Goal: Information Seeking & Learning: Learn about a topic

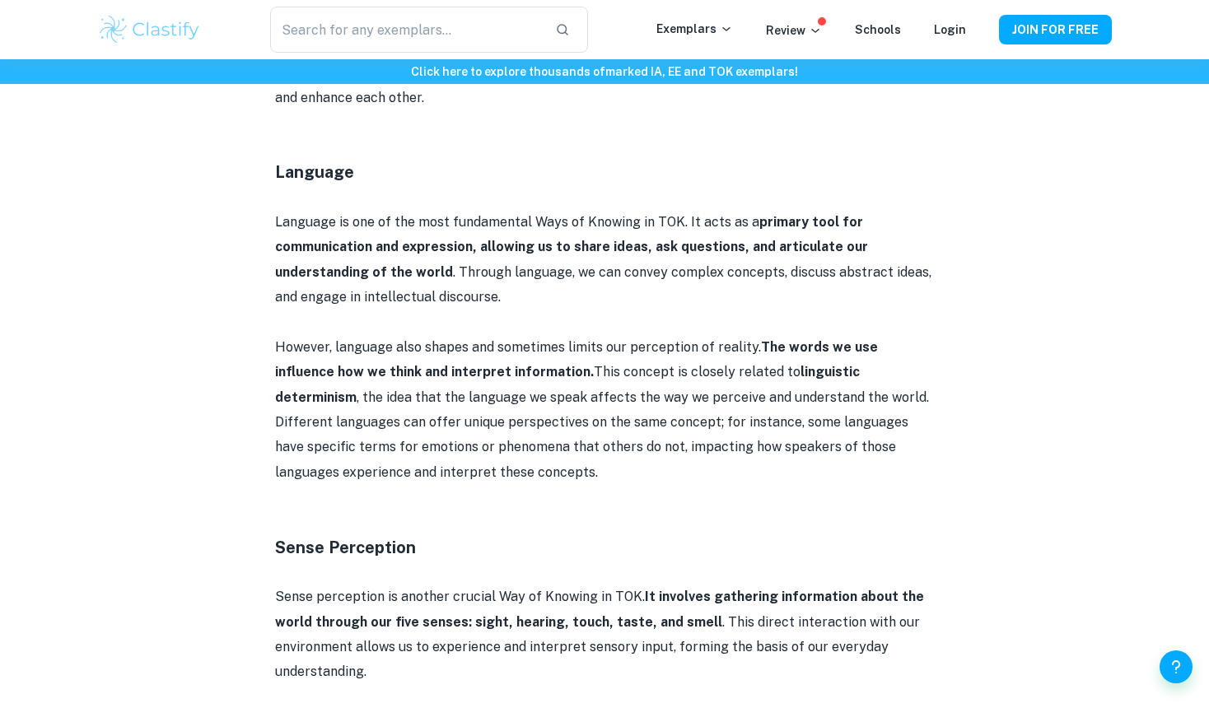
scroll to position [1152, 0]
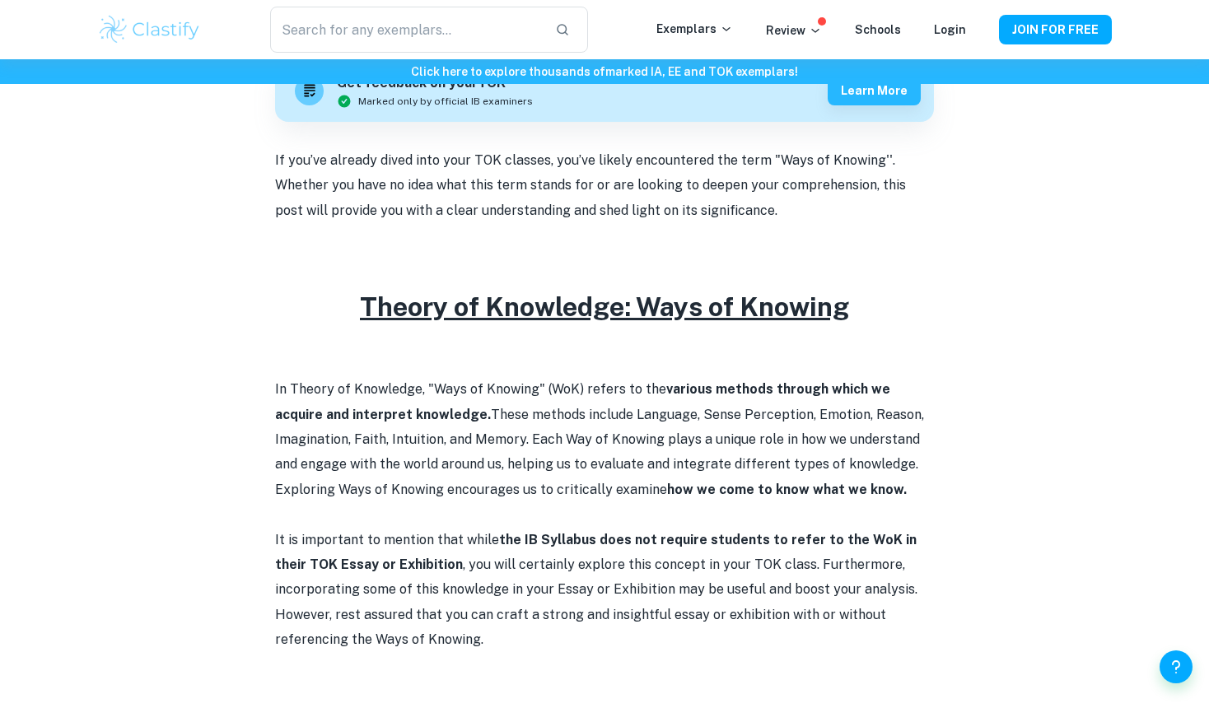
scroll to position [526, 0]
